Goal: Transaction & Acquisition: Purchase product/service

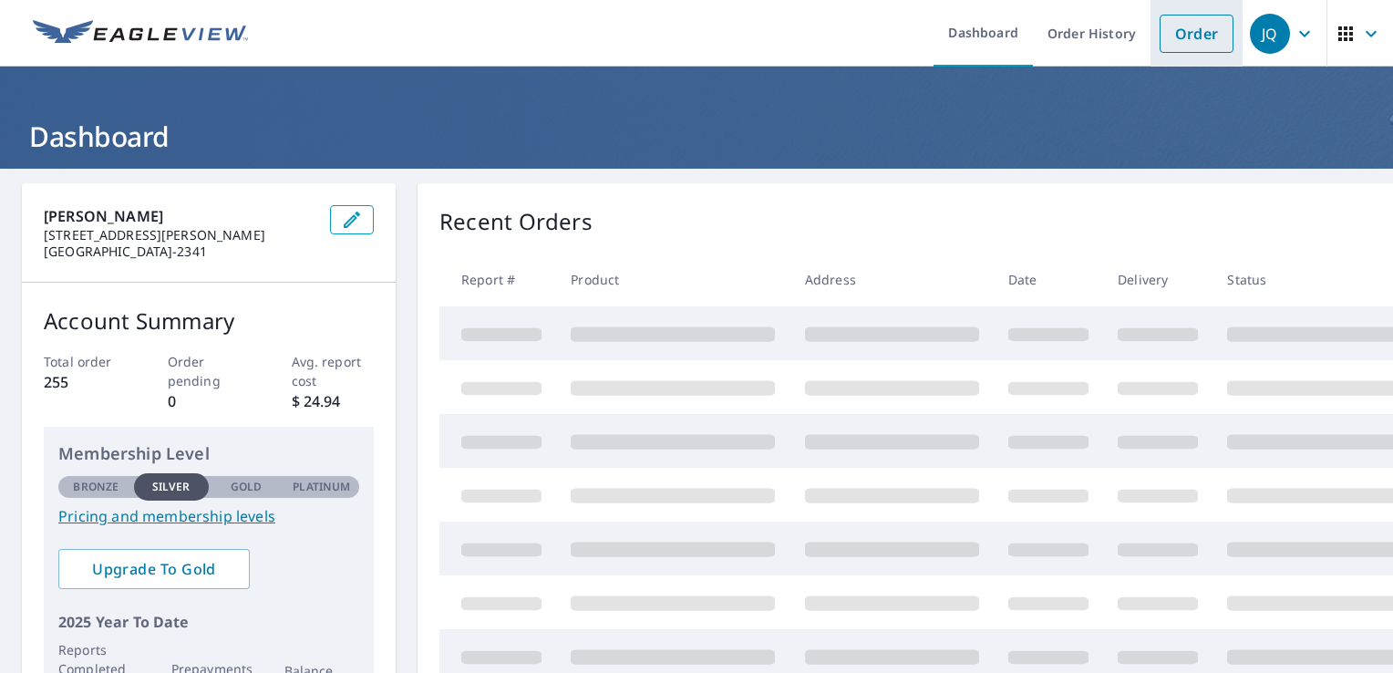
click at [1182, 22] on link "Order" at bounding box center [1197, 34] width 74 height 38
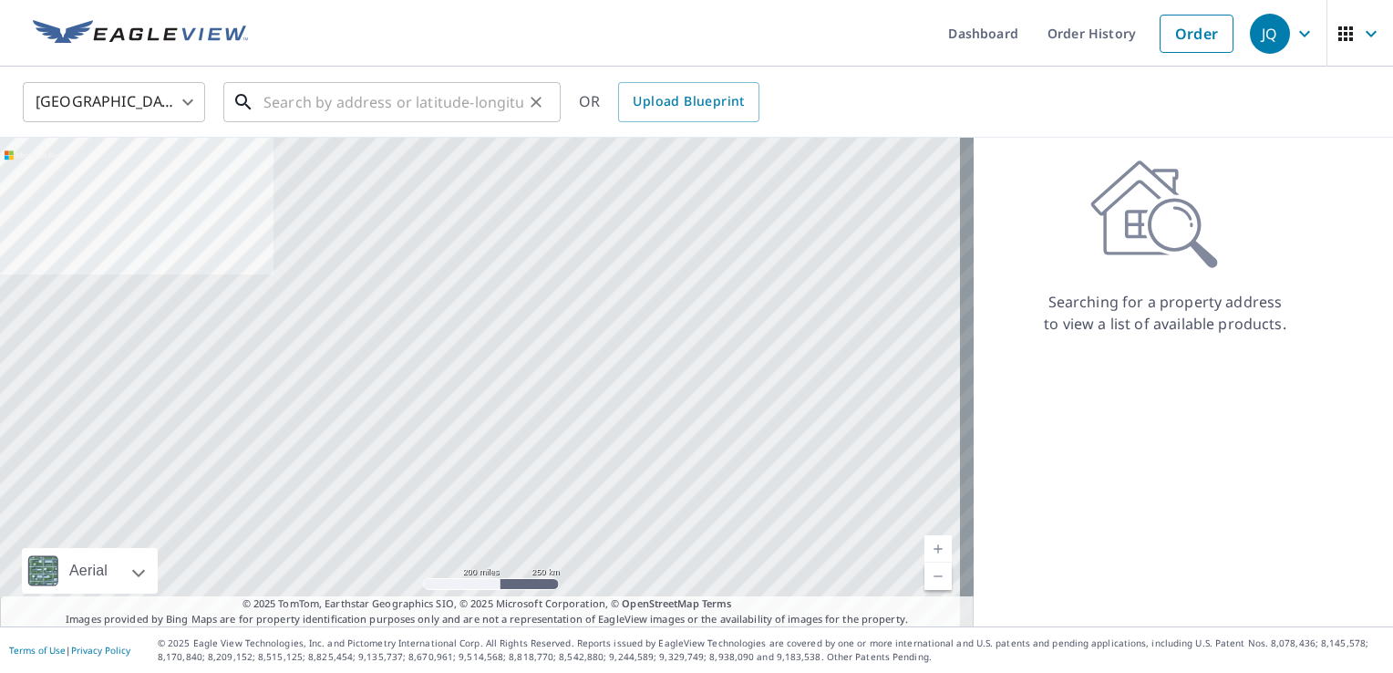
click at [381, 96] on input "text" at bounding box center [393, 102] width 260 height 51
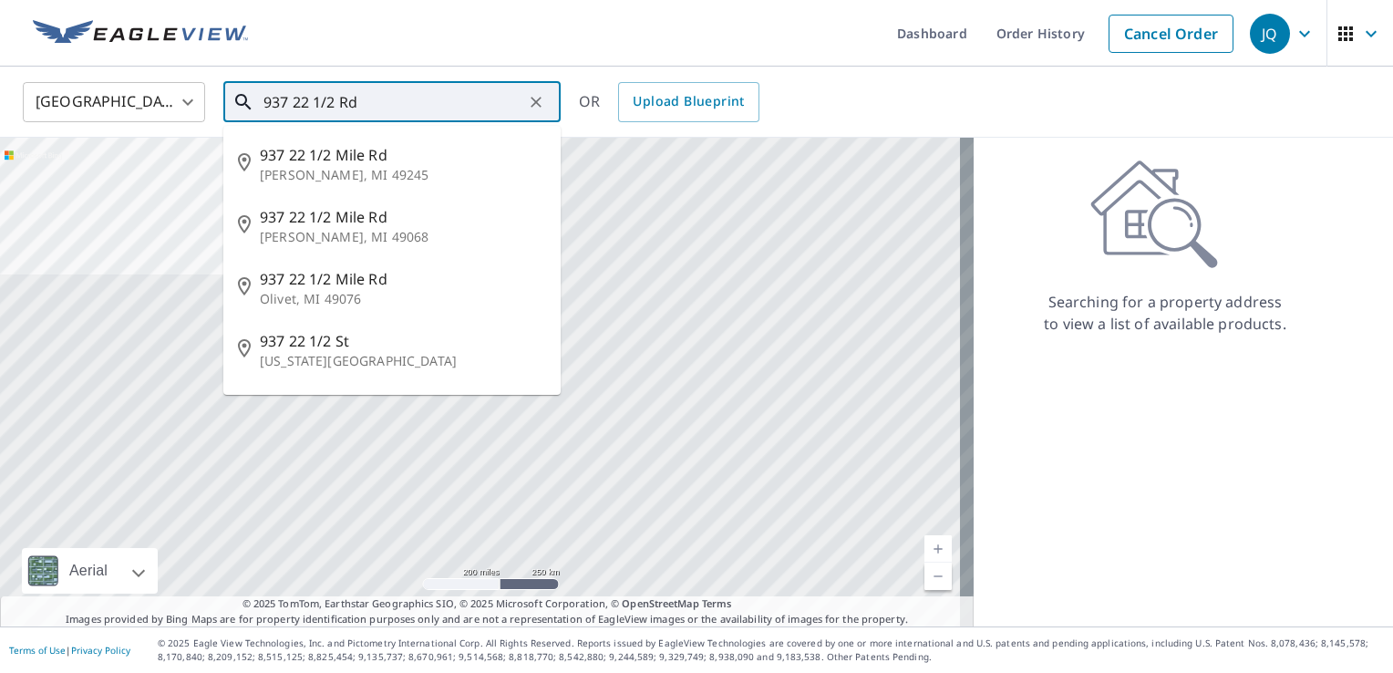
click at [364, 151] on span "937 22 1/2 Mile Rd" at bounding box center [403, 155] width 286 height 22
type input "937 [STREET_ADDRESS][PERSON_NAME]"
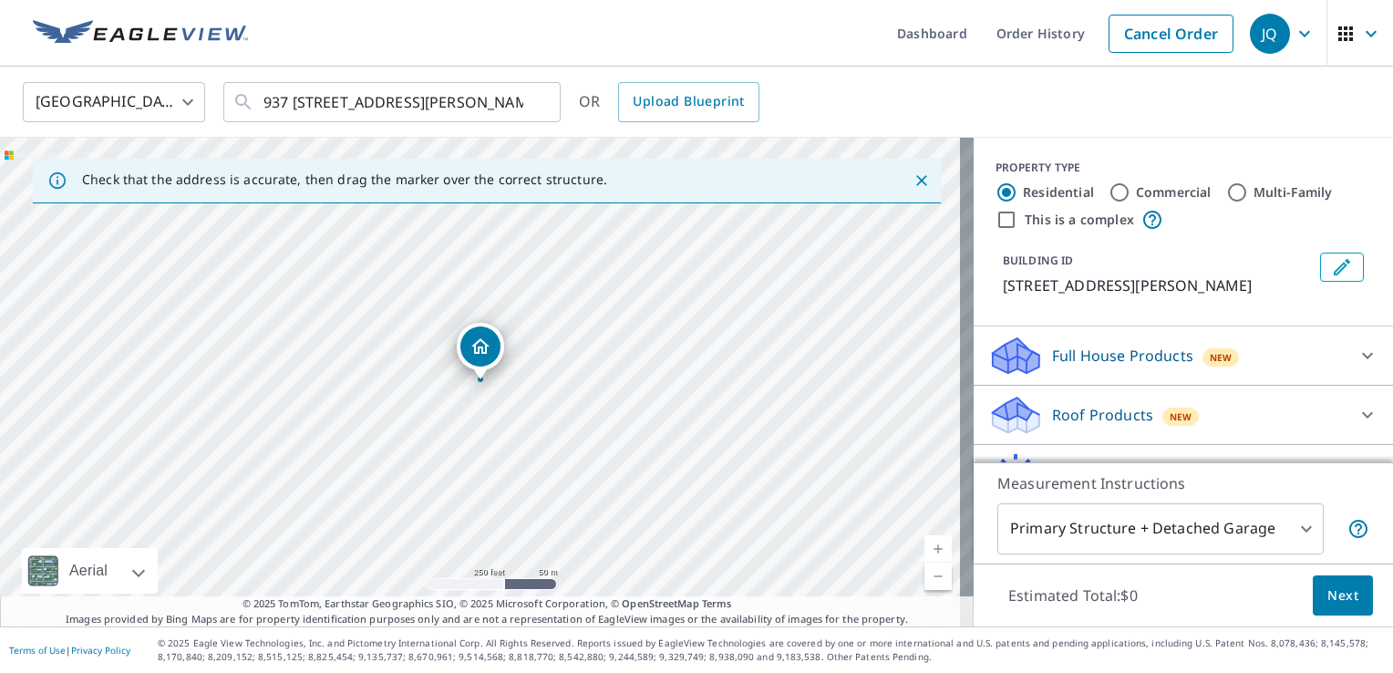
click at [1357, 414] on icon at bounding box center [1368, 415] width 22 height 22
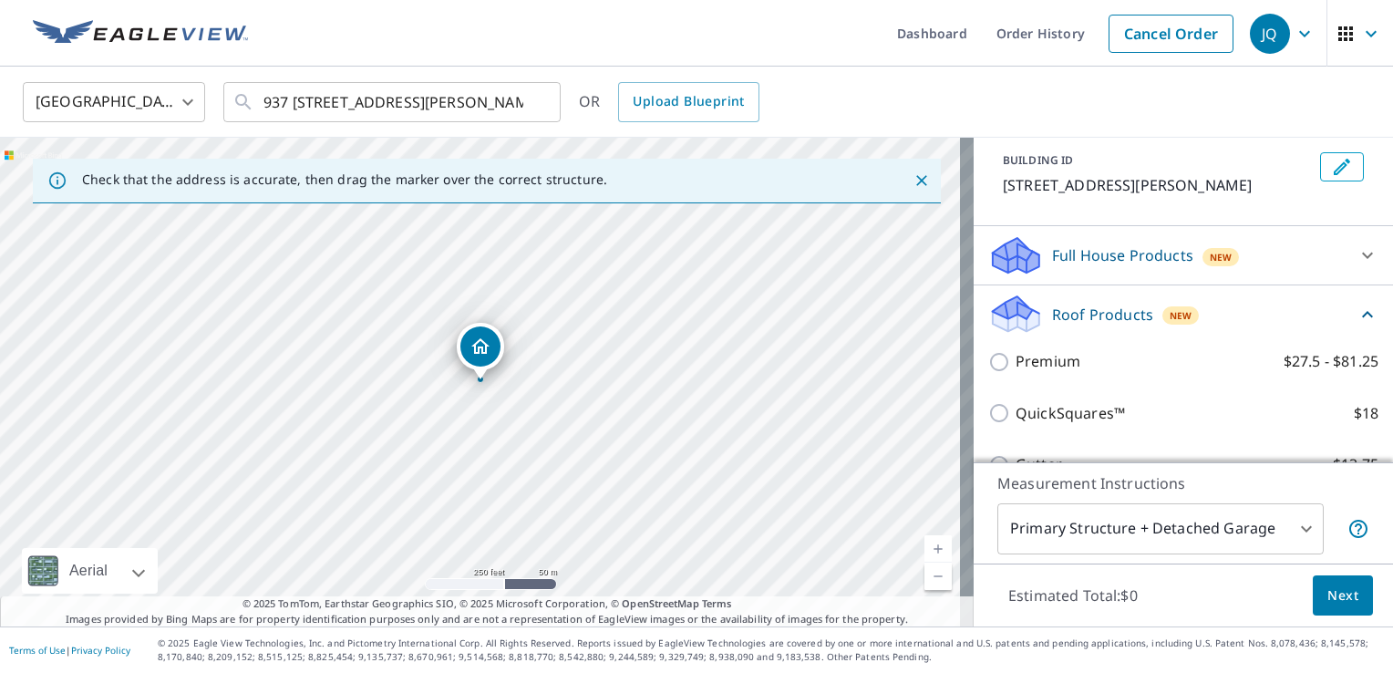
scroll to position [101, 0]
click at [988, 412] on input "QuickSquares™ $18" at bounding box center [1001, 412] width 27 height 22
checkbox input "true"
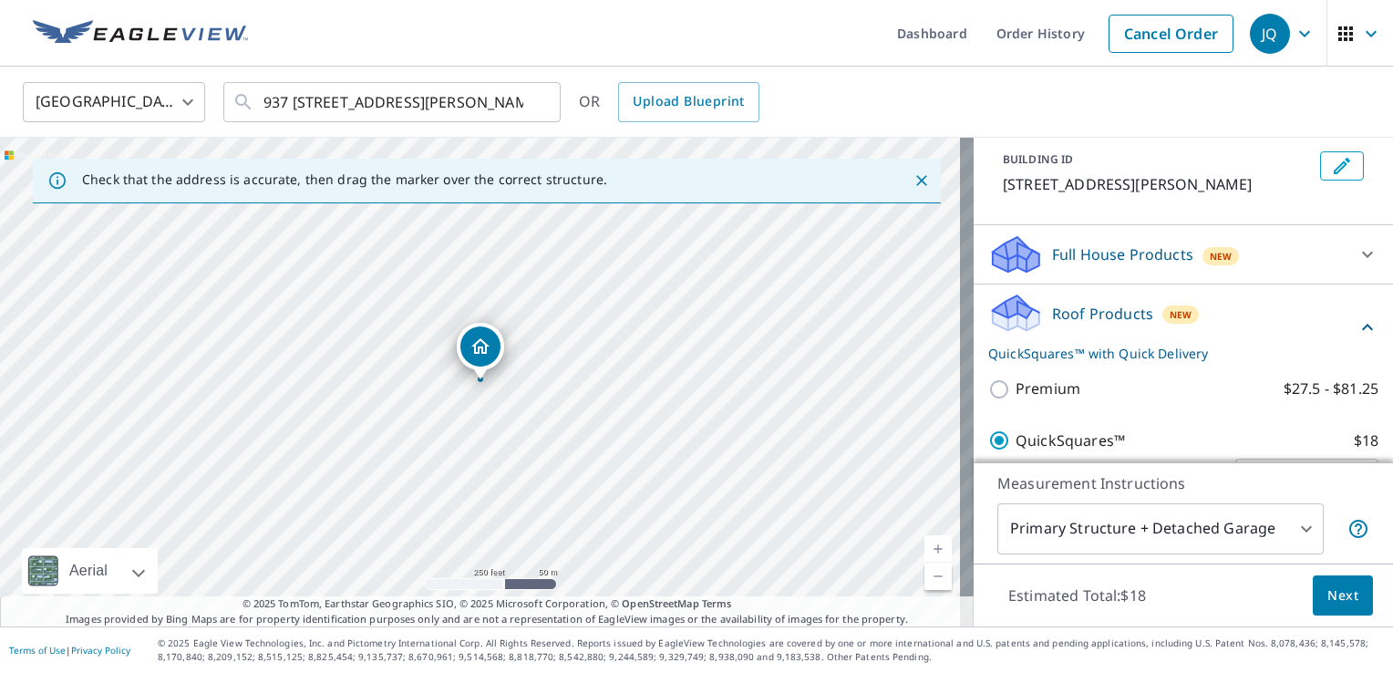
click at [1348, 598] on button "Next" at bounding box center [1343, 595] width 60 height 41
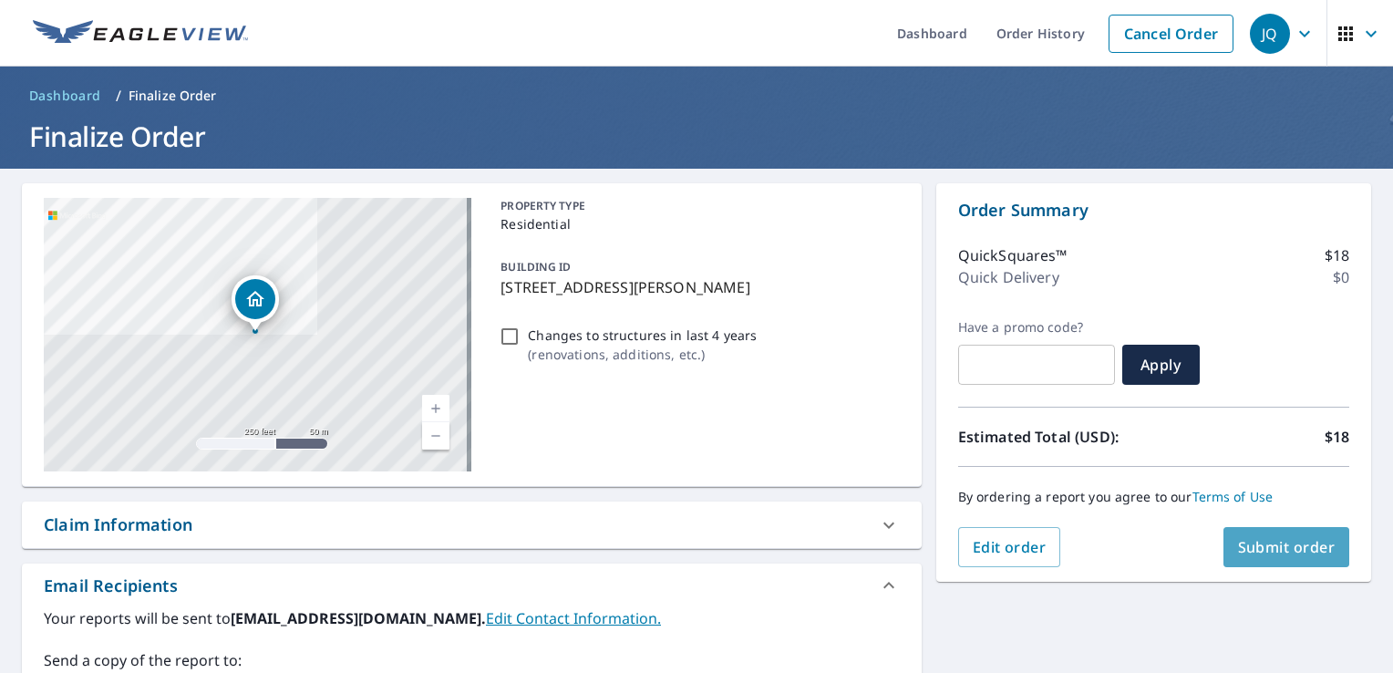
click at [1297, 535] on button "Submit order" at bounding box center [1287, 547] width 127 height 40
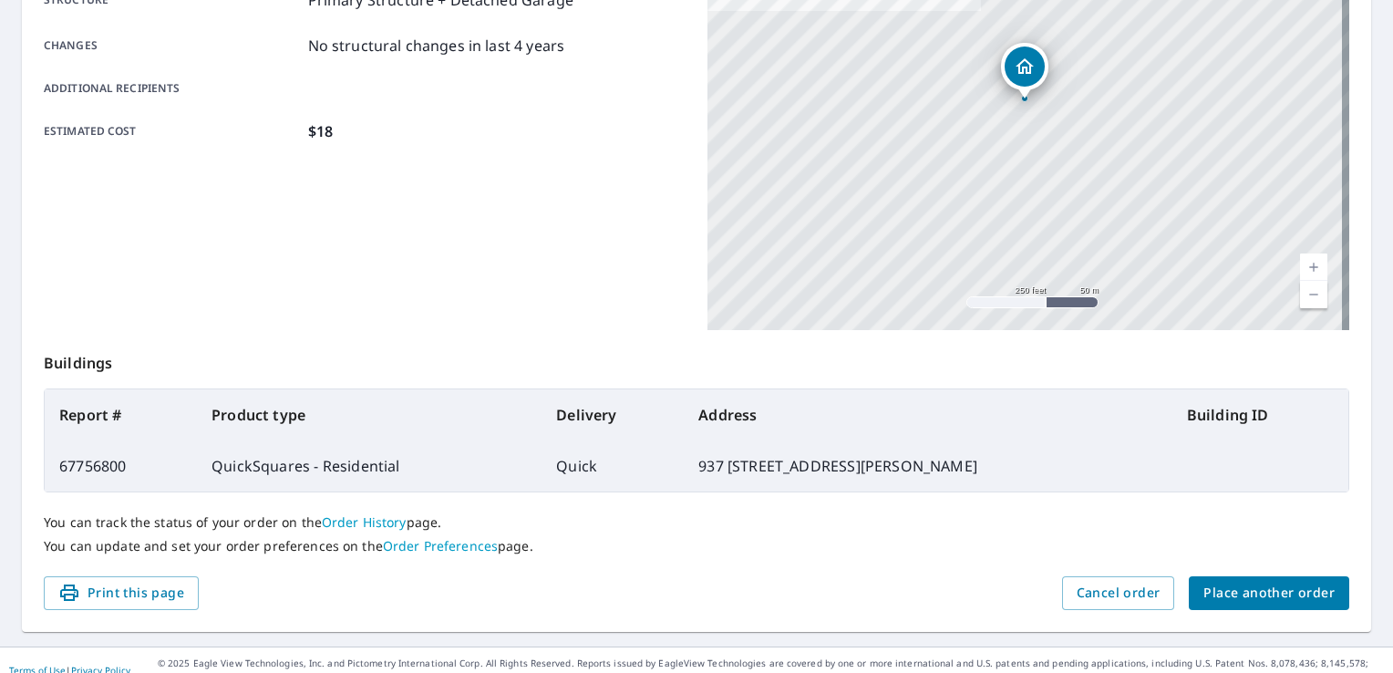
scroll to position [398, 0]
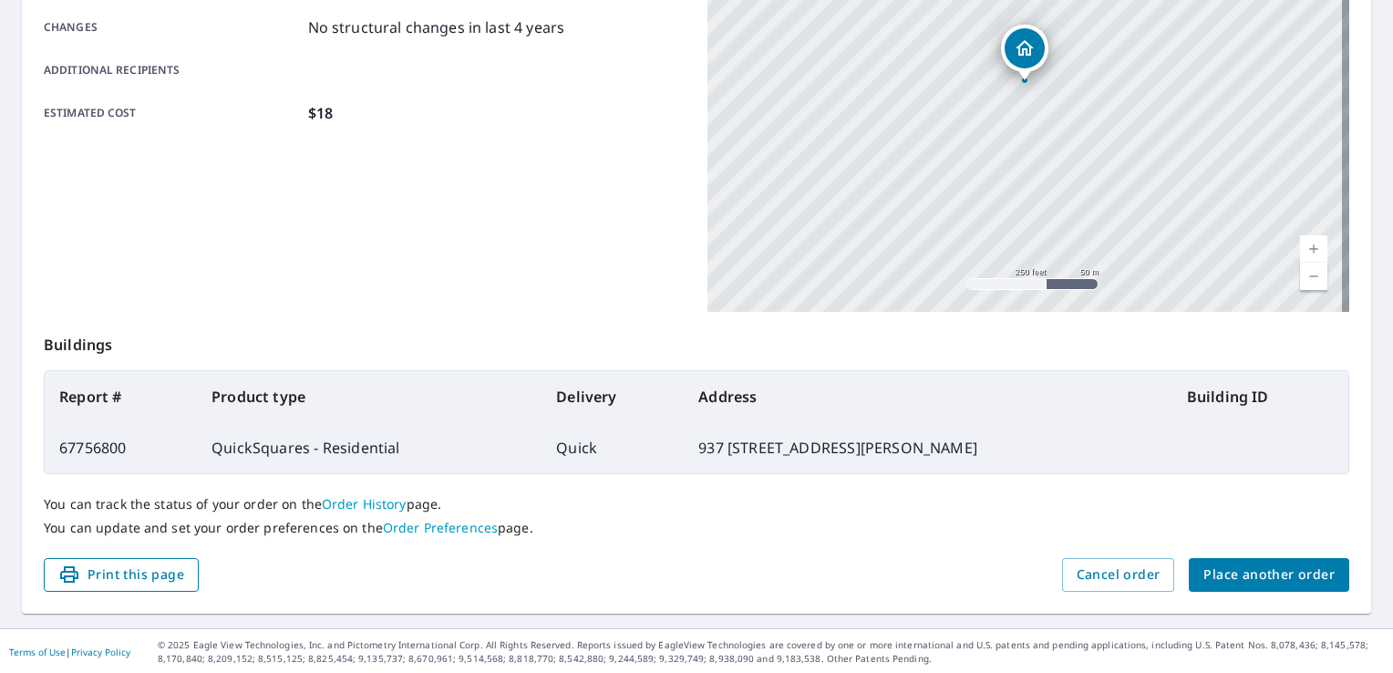
click at [148, 578] on span "Print this page" at bounding box center [121, 574] width 126 height 23
